Goal: Navigation & Orientation: Find specific page/section

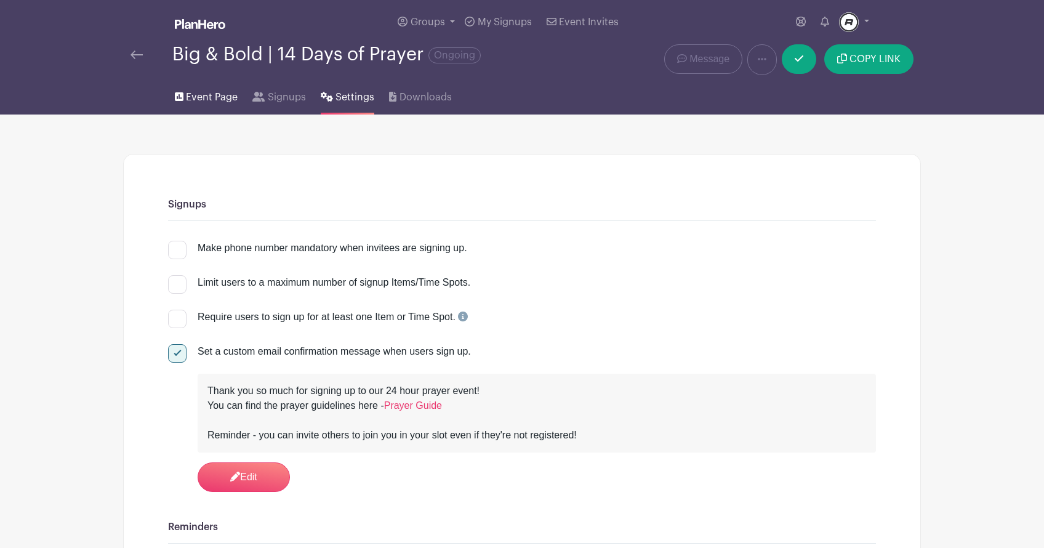
click at [216, 101] on span "Event Page" at bounding box center [212, 97] width 52 height 15
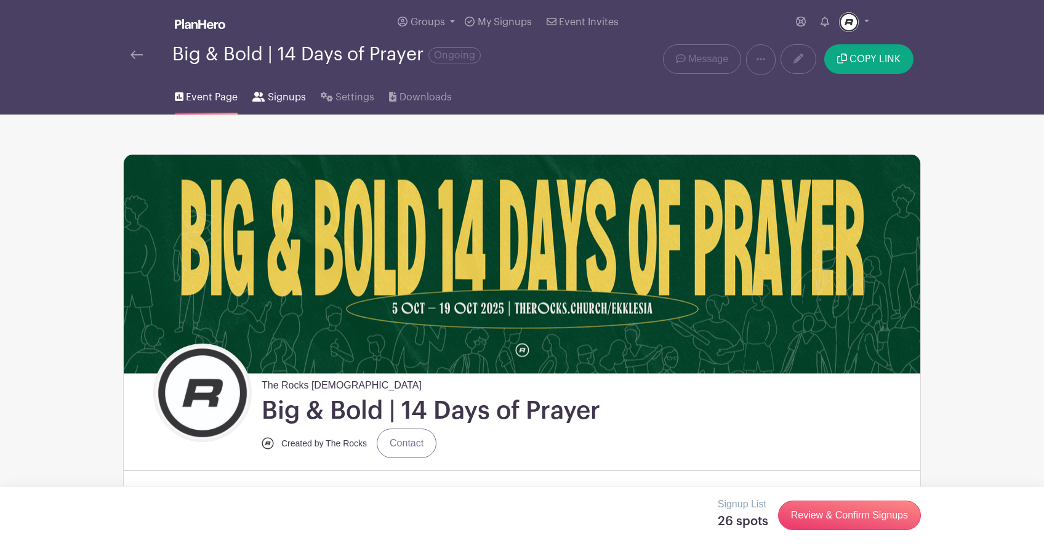
click at [275, 113] on link "Signups" at bounding box center [278, 94] width 53 height 39
